Goal: Check status: Check status

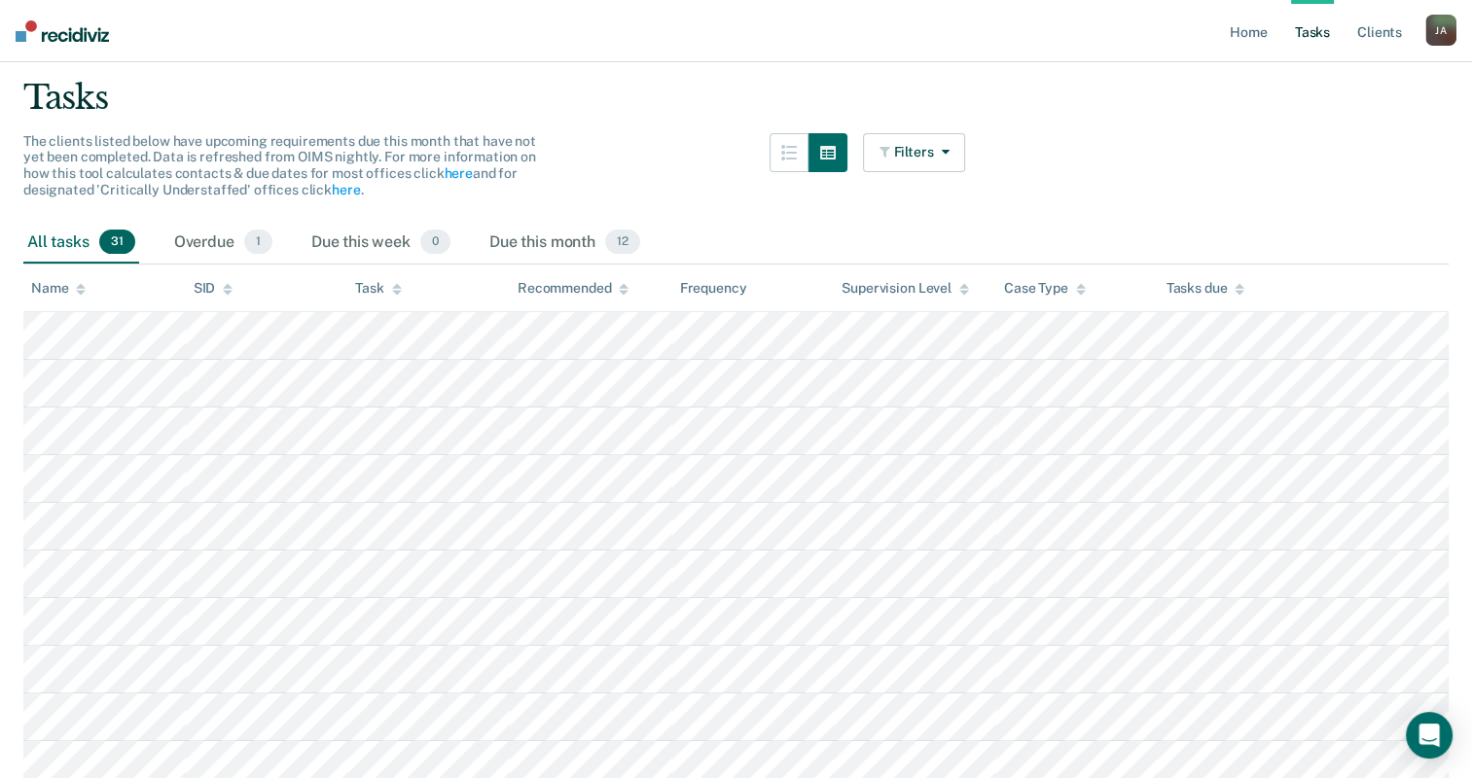
scroll to position [43, 0]
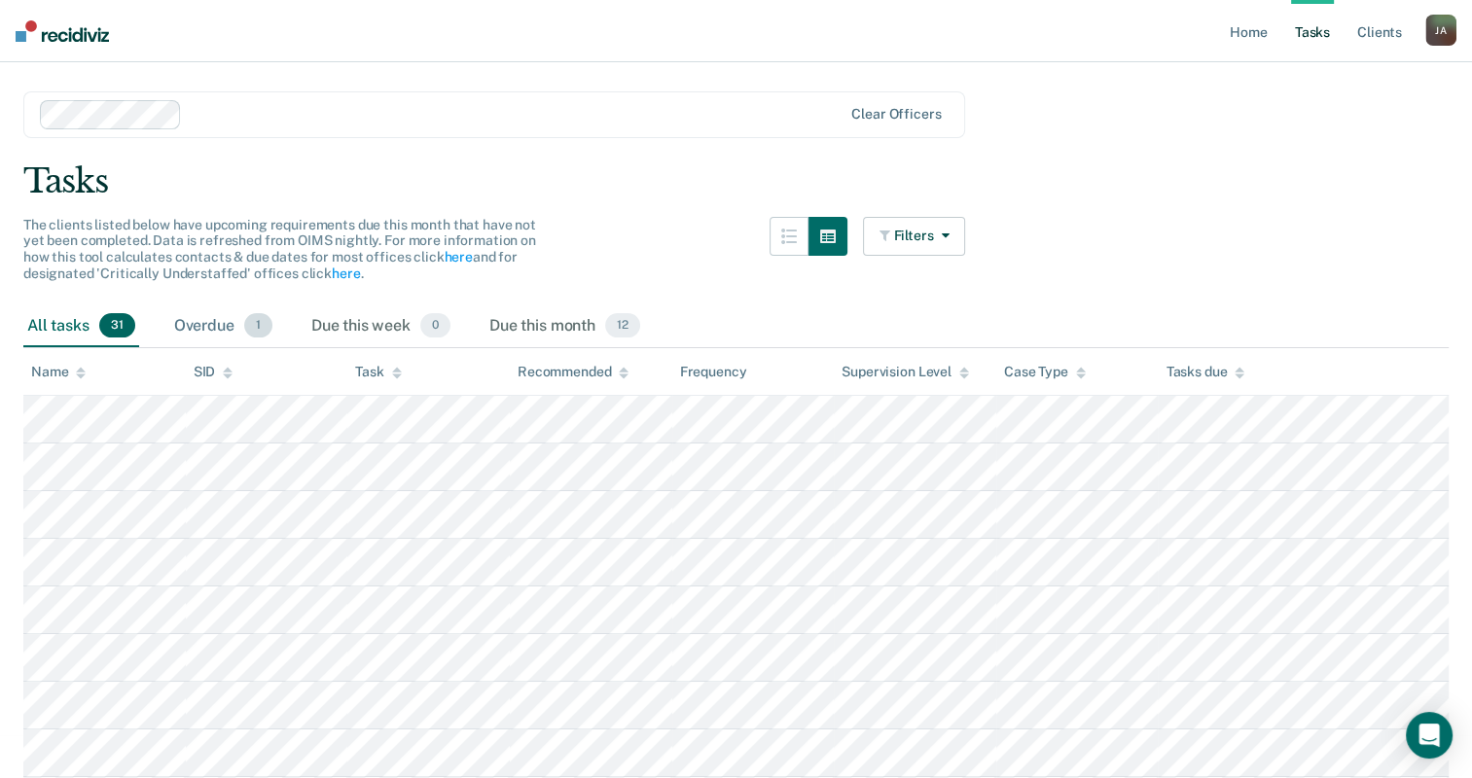
click at [248, 332] on span "1" at bounding box center [258, 325] width 28 height 25
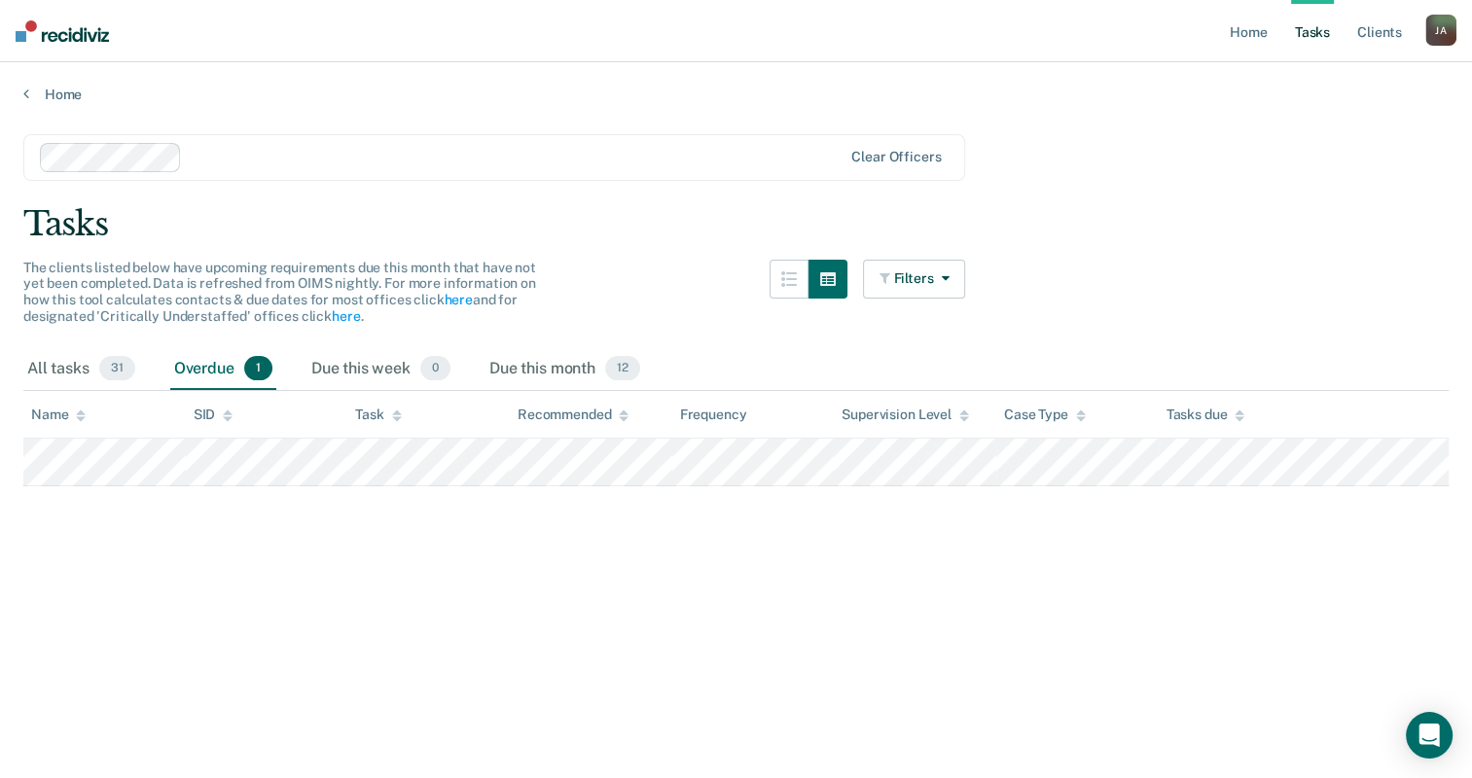
scroll to position [0, 0]
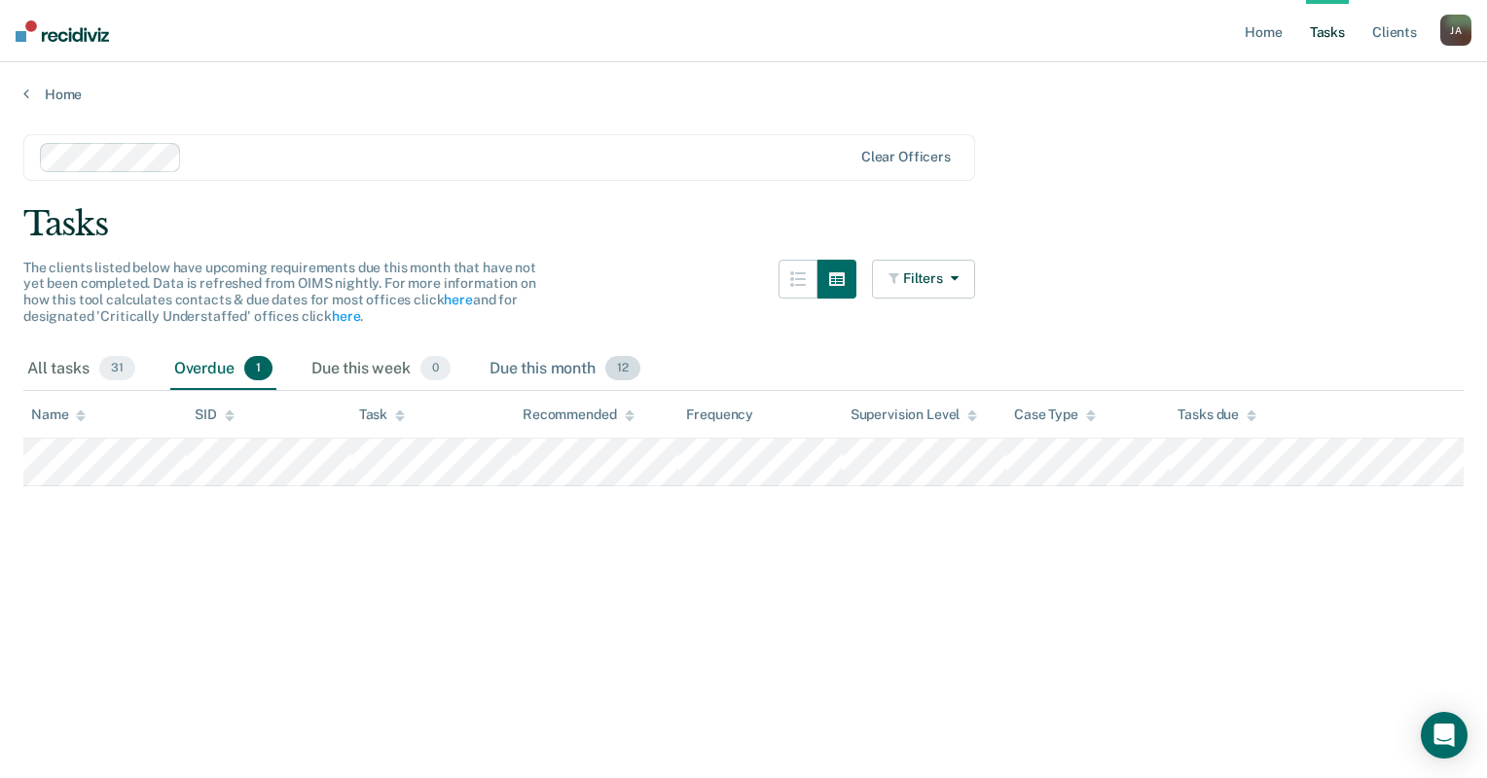
click at [557, 365] on div "Due this month 12" at bounding box center [565, 369] width 159 height 43
